Goal: Find specific page/section: Find specific page/section

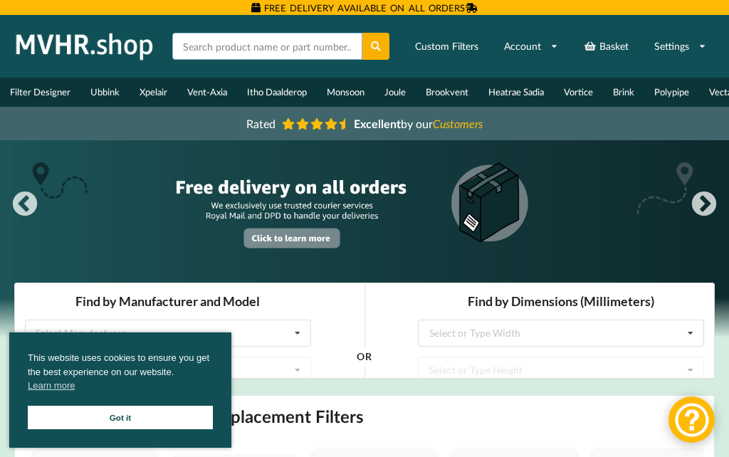
click at [218, 44] on input "text" at bounding box center [267, 46] width 190 height 27
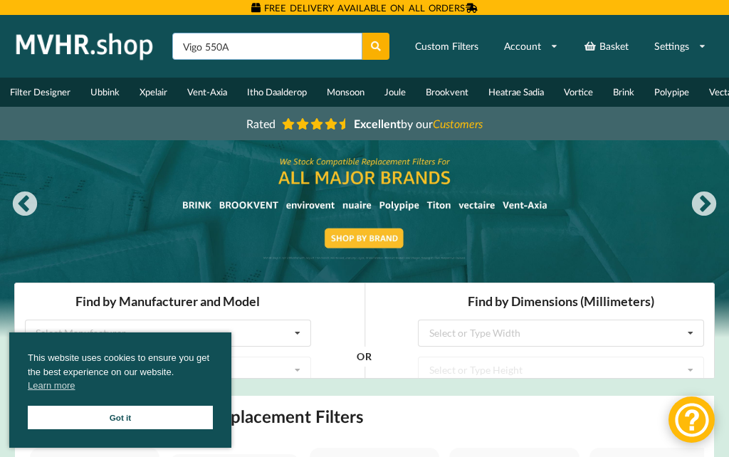
type input "Vigo 550A"
click at [376, 46] on button at bounding box center [377, 46] width 28 height 27
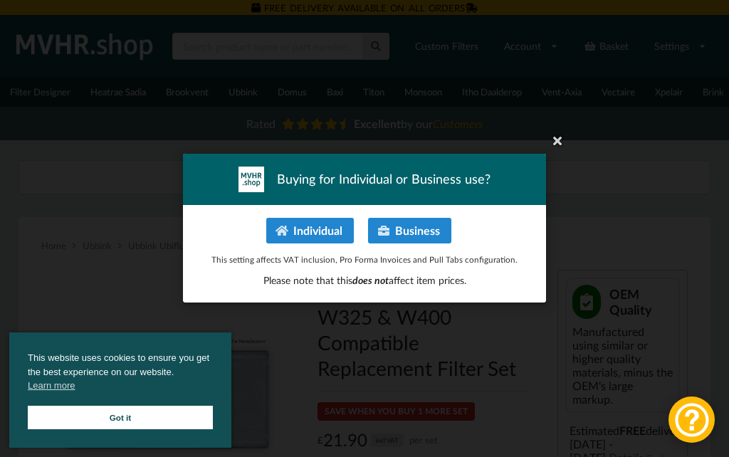
click at [324, 229] on button "Individual" at bounding box center [310, 231] width 88 height 26
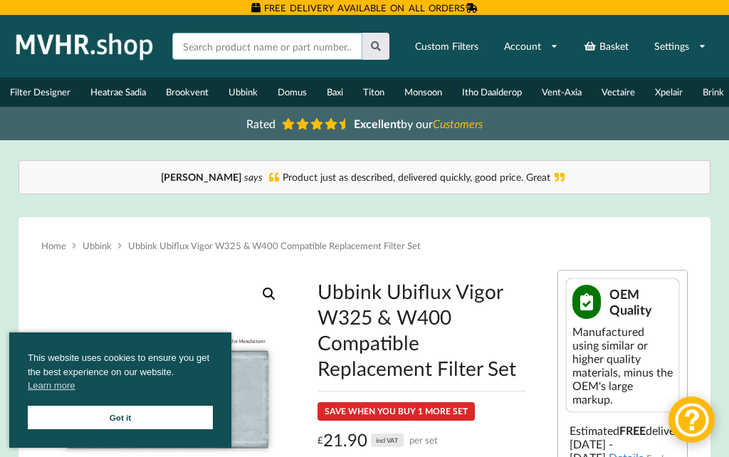
click at [212, 49] on input "text" at bounding box center [267, 46] width 190 height 27
type input "Elta Vigo 550A"
click at [376, 46] on button at bounding box center [377, 46] width 28 height 27
